Goal: Download file/media

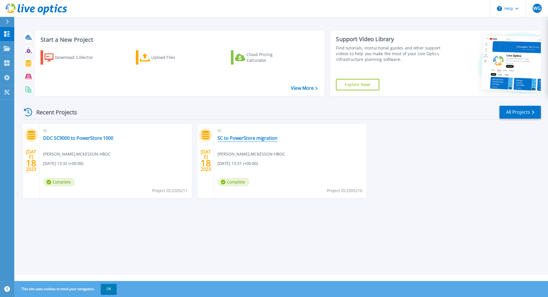
click at [237, 138] on link "SC to PowerStore migration" at bounding box center [248, 138] width 60 height 6
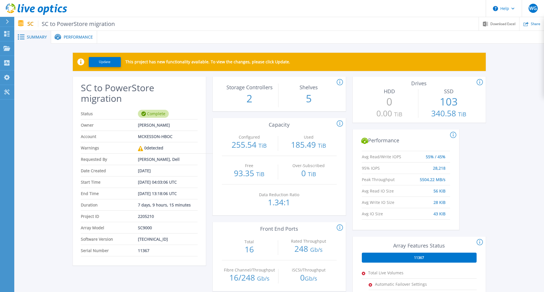
click at [7, 23] on icon at bounding box center [7, 21] width 3 height 5
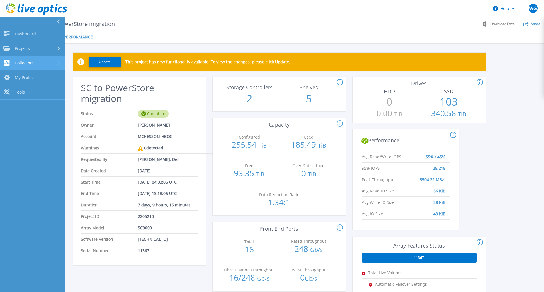
click at [26, 63] on span "Collectors" at bounding box center [24, 63] width 19 height 5
click at [35, 81] on link "Download Collector" at bounding box center [32, 78] width 65 height 15
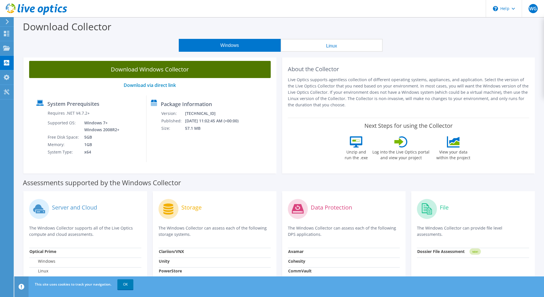
click at [160, 69] on link "Download Windows Collector" at bounding box center [150, 69] width 242 height 17
